Goal: Information Seeking & Learning: Find specific fact

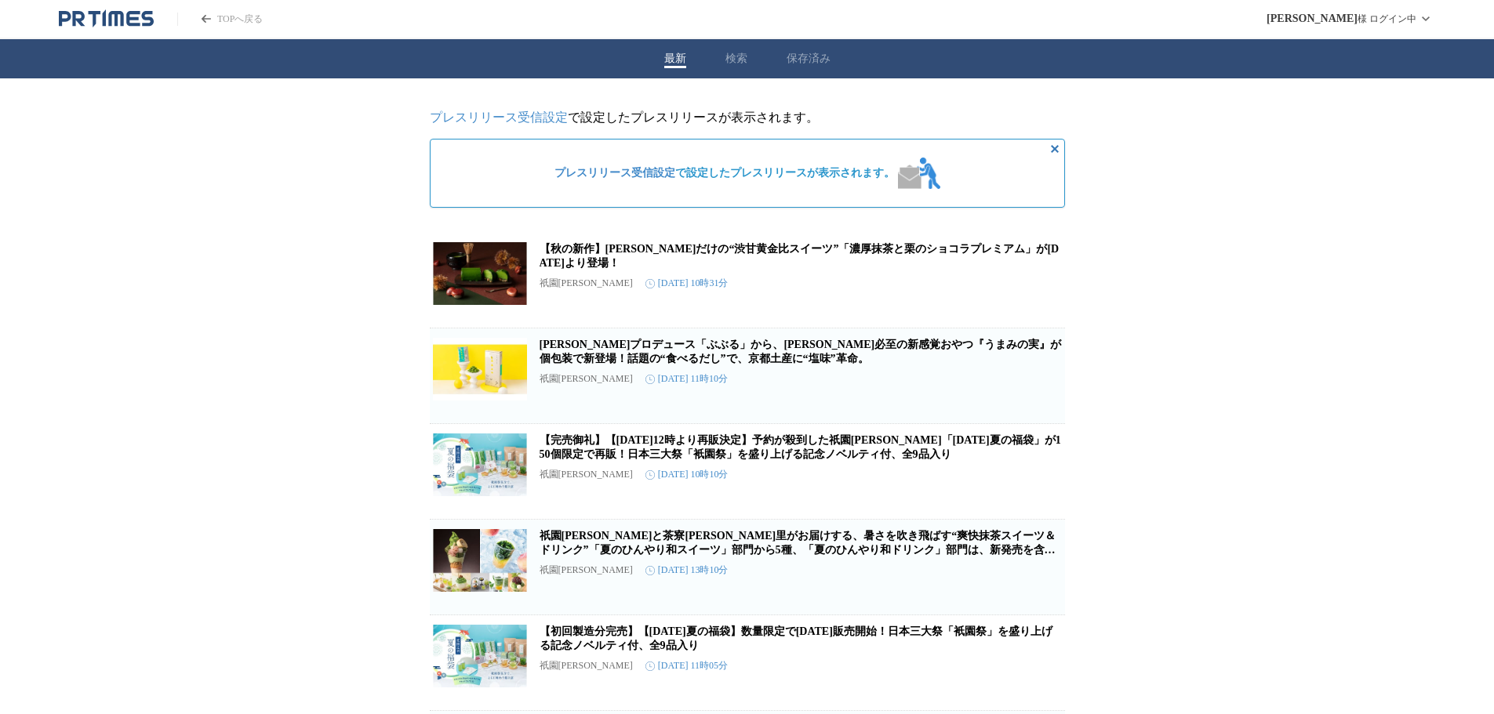
click at [750, 59] on div "最新 検索 保存済み" at bounding box center [747, 58] width 1494 height 39
click at [732, 59] on button "検索" at bounding box center [742, 59] width 22 height 14
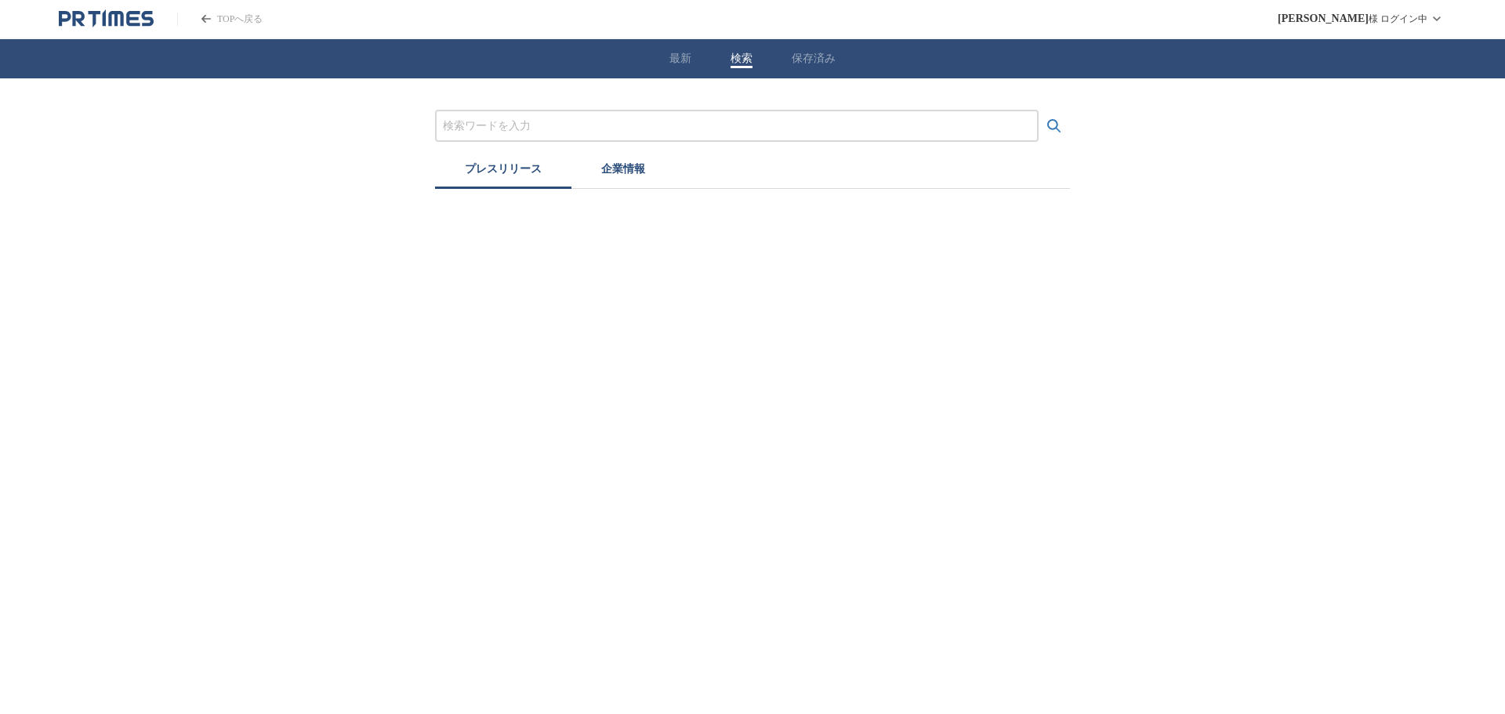
click at [714, 121] on input "プレスリリースおよび企業を検索する" at bounding box center [737, 126] width 588 height 17
drag, startPoint x: 679, startPoint y: 144, endPoint x: 677, endPoint y: 133, distance: 11.2
click at [677, 145] on div "プレスリリース 企業情報" at bounding box center [752, 149] width 635 height 79
click at [677, 131] on input "プレスリリースおよび企業を検索する" at bounding box center [737, 126] width 588 height 17
click at [830, 120] on input "プレスリリースおよび企業を検索する" at bounding box center [737, 126] width 588 height 17
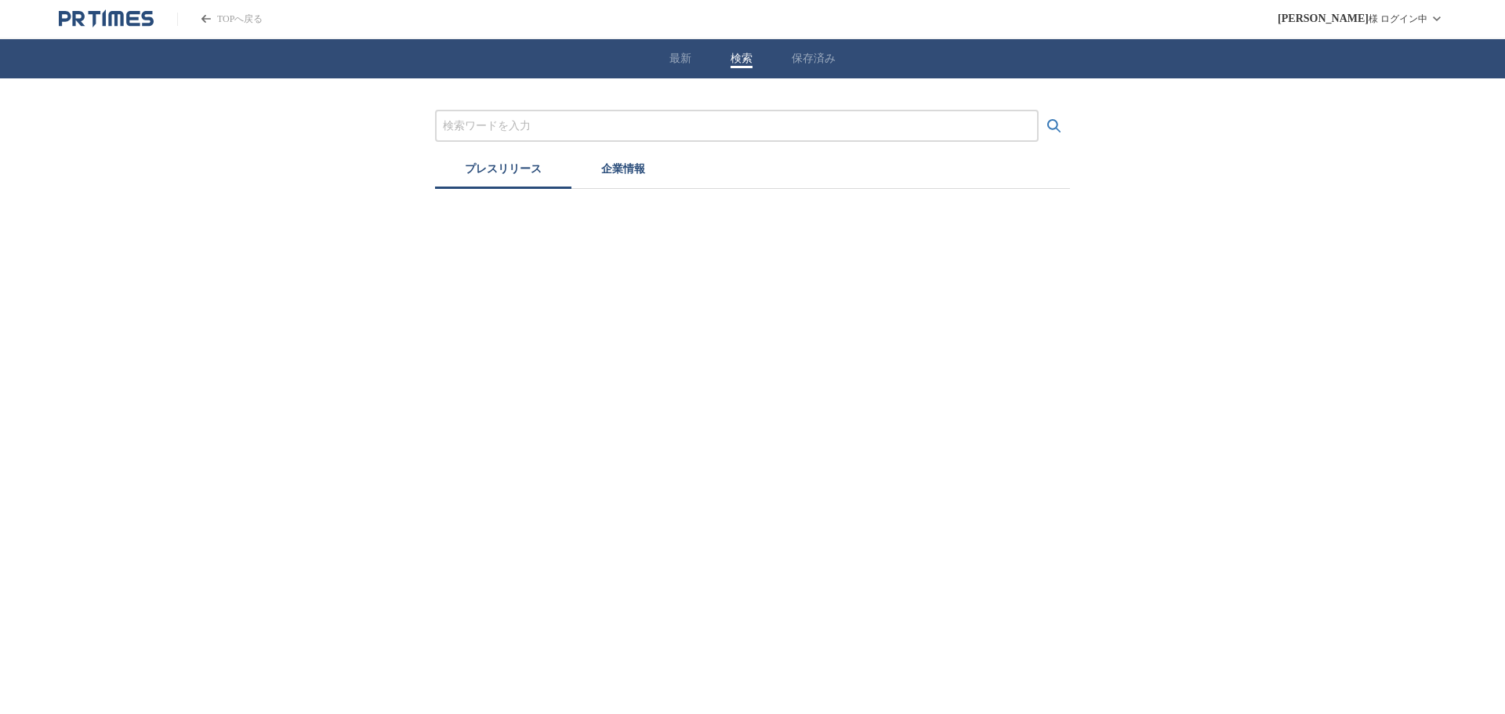
paste input "[PERSON_NAME]"
type input "[PERSON_NAME]"
click at [1039, 111] on button "検索する" at bounding box center [1054, 126] width 31 height 31
click at [625, 147] on div "[PERSON_NAME] プレスリリース 企業情報 検索結果なし" at bounding box center [752, 163] width 635 height 107
click at [625, 153] on div "[PERSON_NAME] プレスリリース 企業情報 検索結果なし" at bounding box center [752, 163] width 635 height 107
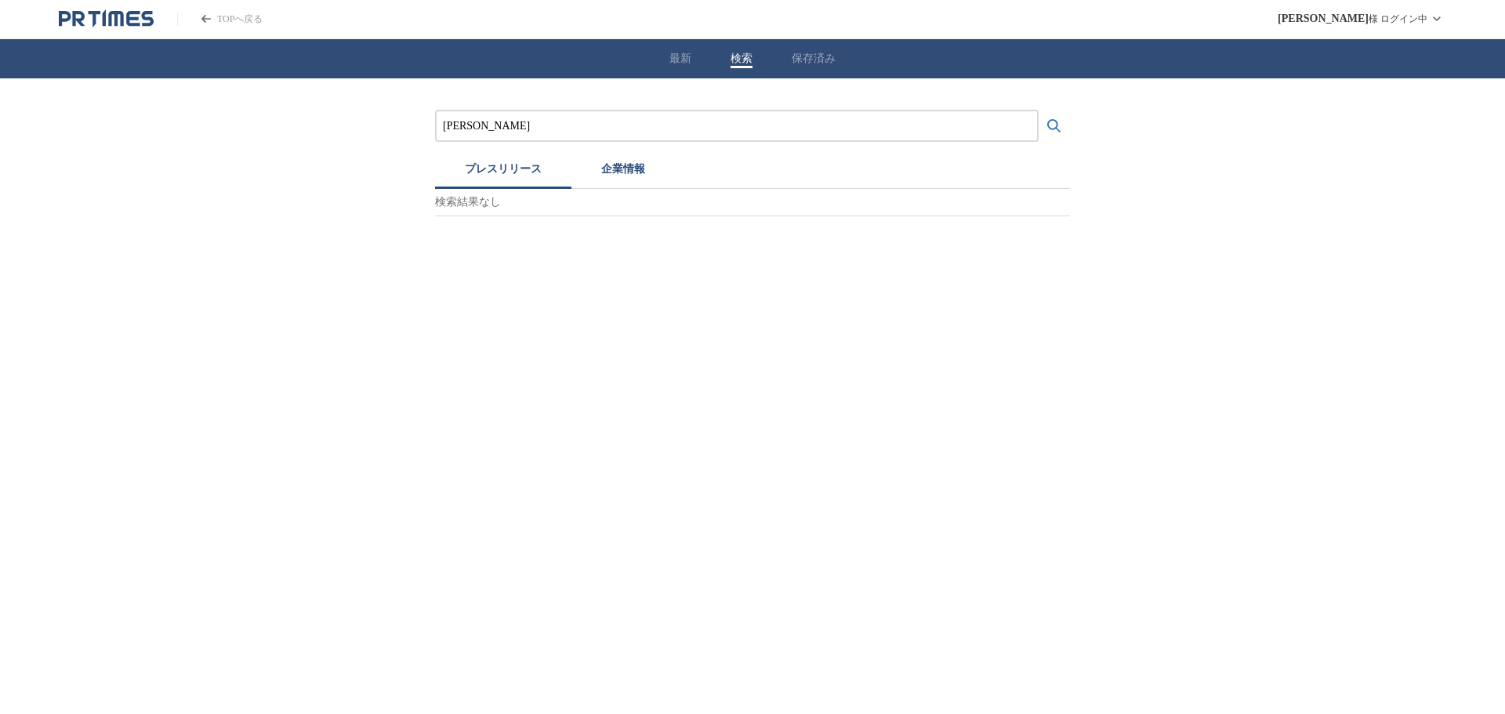
click at [626, 165] on button "企業情報" at bounding box center [623, 171] width 103 height 34
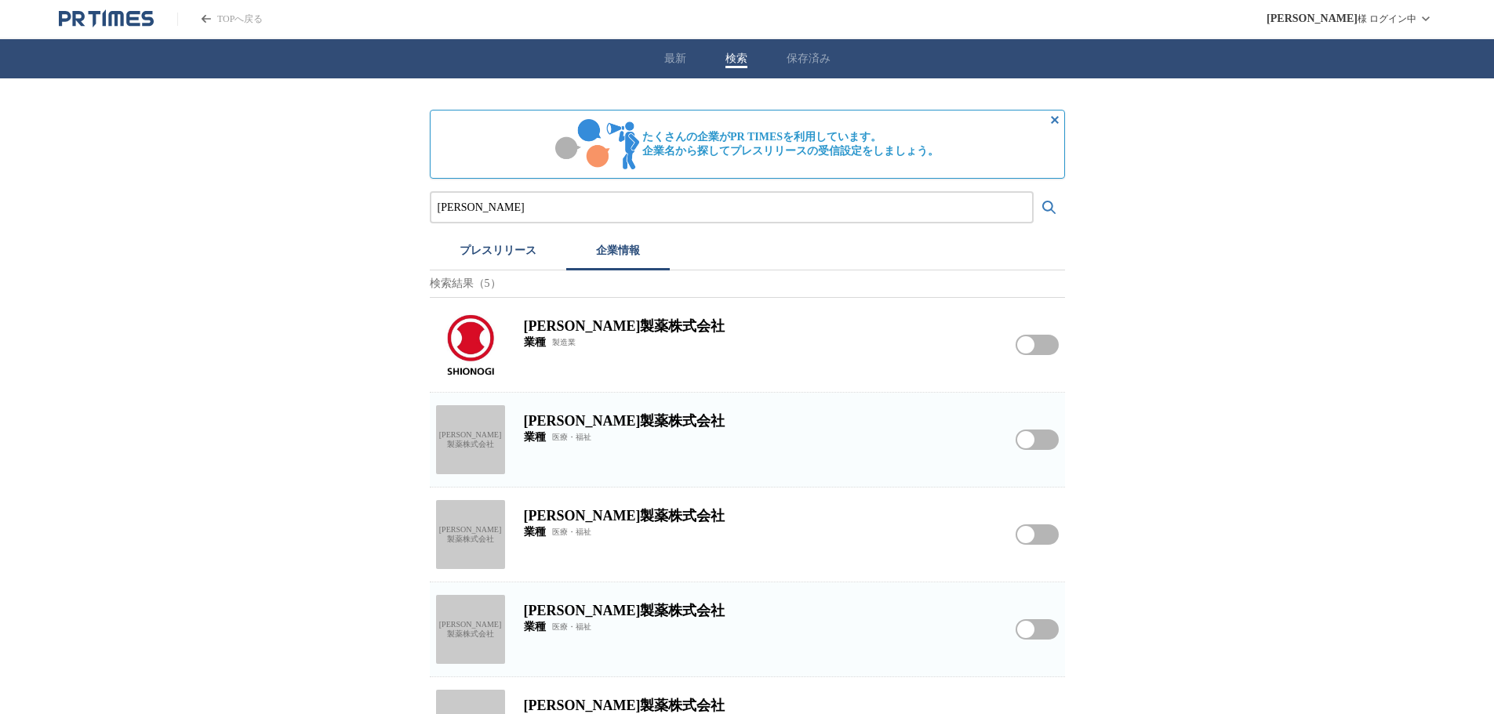
click at [634, 336] on h2 "[PERSON_NAME]製薬株式会社" at bounding box center [760, 326] width 473 height 19
click at [464, 341] on img at bounding box center [470, 344] width 69 height 69
